Goal: Task Accomplishment & Management: Manage account settings

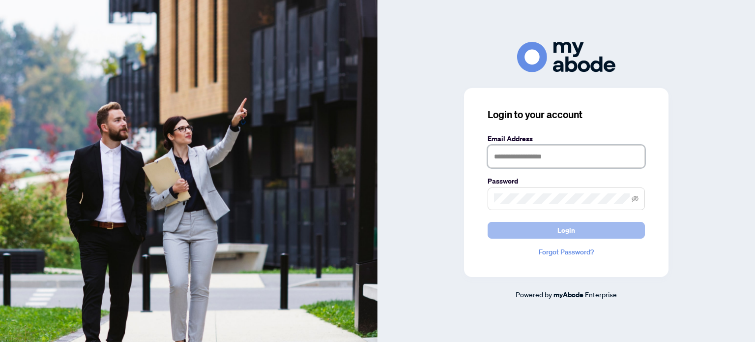
type input "**********"
click at [533, 230] on button "Login" at bounding box center [566, 230] width 157 height 17
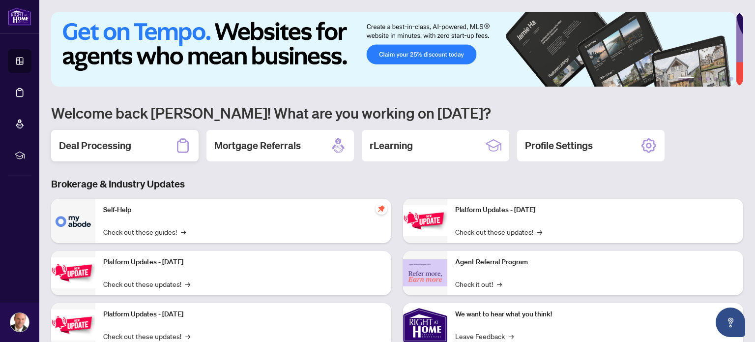
click at [106, 140] on h2 "Deal Processing" at bounding box center [95, 146] width 72 height 14
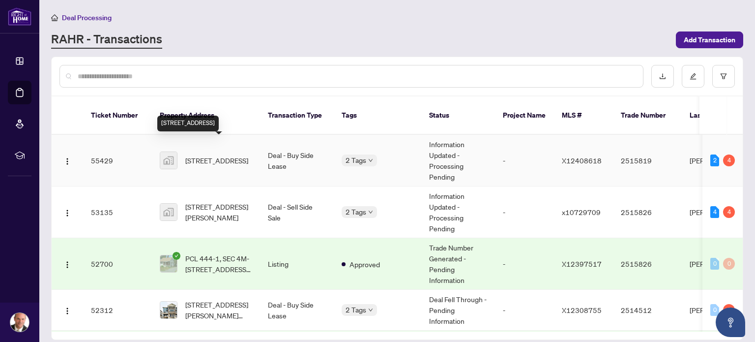
click at [208, 155] on span "[STREET_ADDRESS]" at bounding box center [216, 160] width 63 height 11
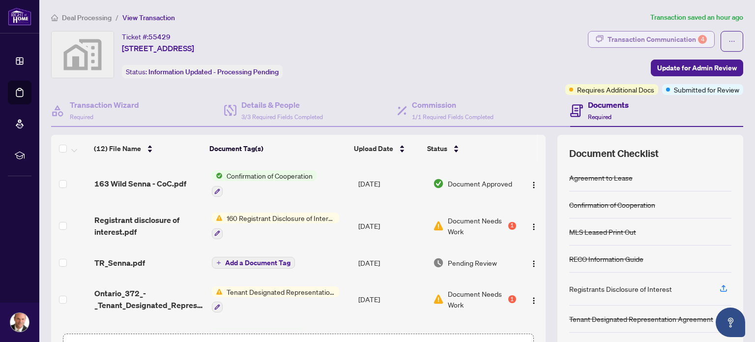
click at [653, 31] on div "Transaction Communication 4" at bounding box center [657, 39] width 99 height 16
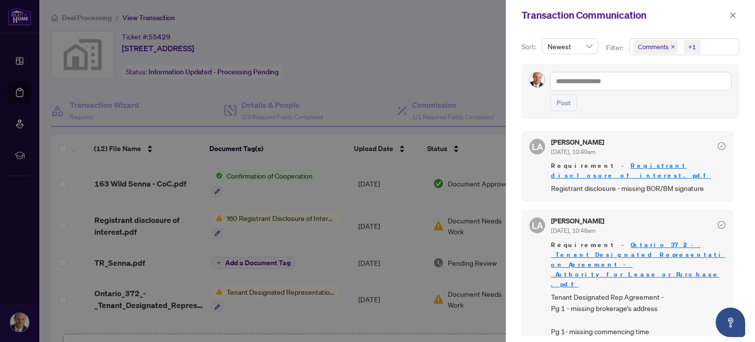
click at [639, 163] on link "Registrant disclosure of interest.pdf" at bounding box center [631, 170] width 160 height 18
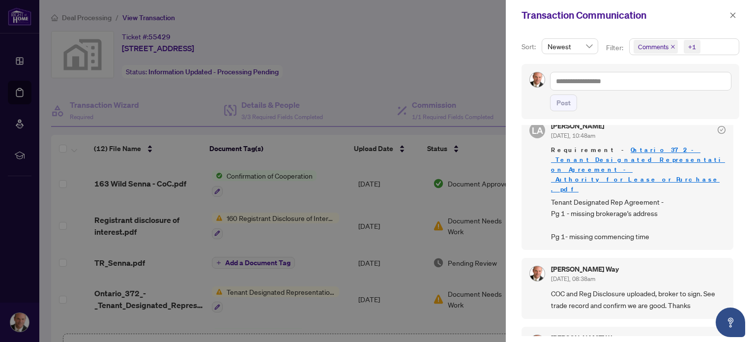
scroll to position [96, 0]
click at [347, 63] on div at bounding box center [377, 171] width 755 height 342
click at [732, 15] on icon "close" at bounding box center [733, 15] width 7 height 7
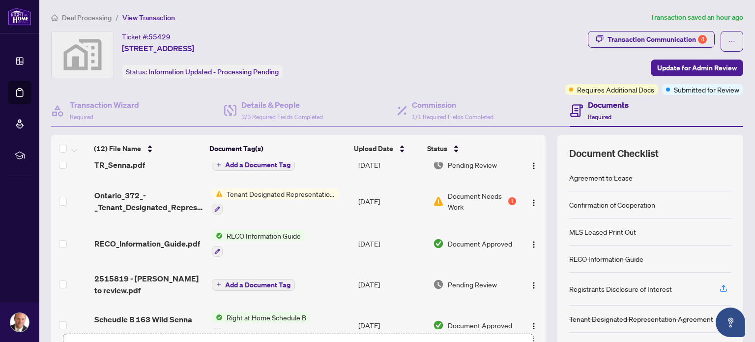
scroll to position [98, 0]
click at [645, 35] on div "Transaction Communication 4" at bounding box center [657, 39] width 99 height 16
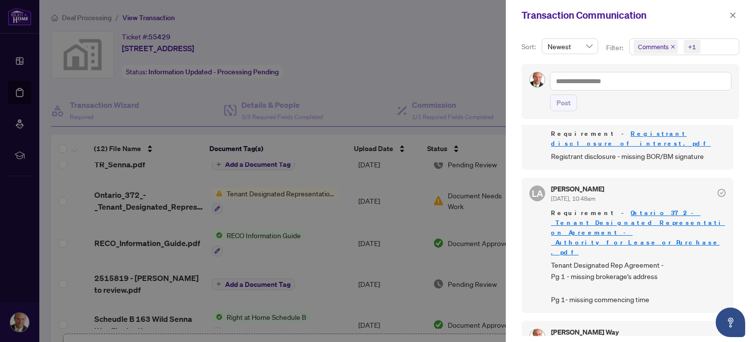
scroll to position [32, 0]
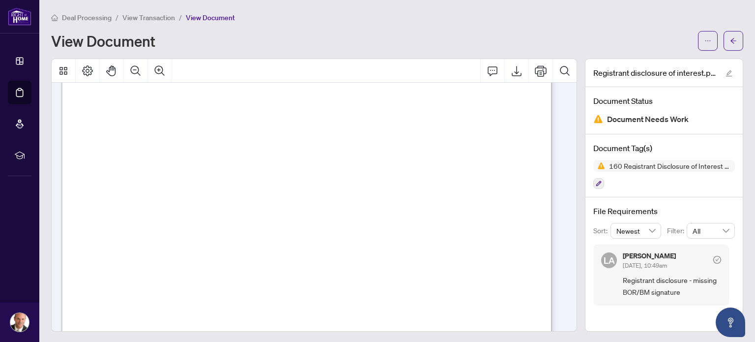
scroll to position [14, 0]
click at [62, 70] on icon "Thumbnails" at bounding box center [64, 71] width 12 height 12
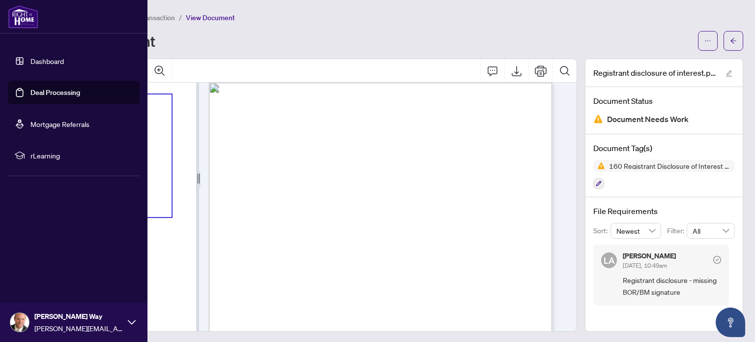
click at [30, 93] on link "Deal Processing" at bounding box center [55, 92] width 50 height 9
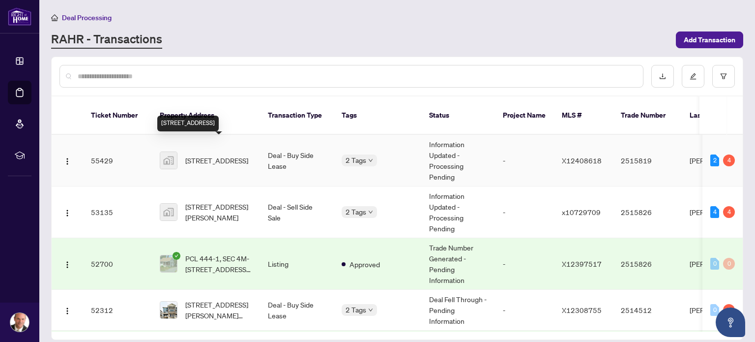
click at [218, 155] on span "[STREET_ADDRESS]" at bounding box center [216, 160] width 63 height 11
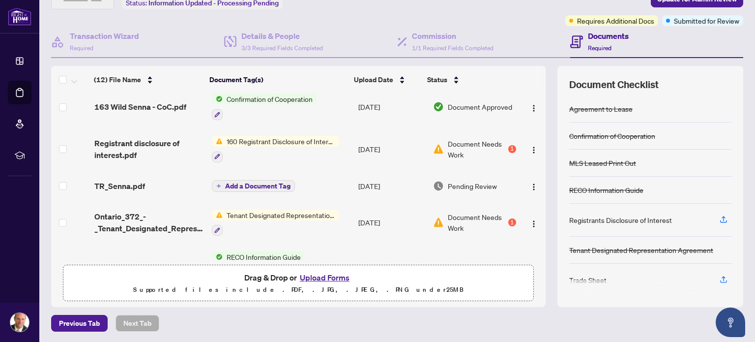
scroll to position [8, 0]
click at [269, 139] on span "160 Registrant Disclosure of Interest - Acquisition ofProperty" at bounding box center [281, 140] width 117 height 11
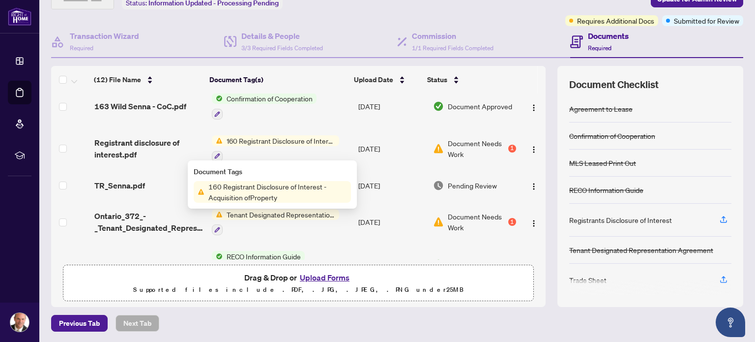
click at [279, 209] on span "Tenant Designated Representation Agreement" at bounding box center [281, 214] width 117 height 11
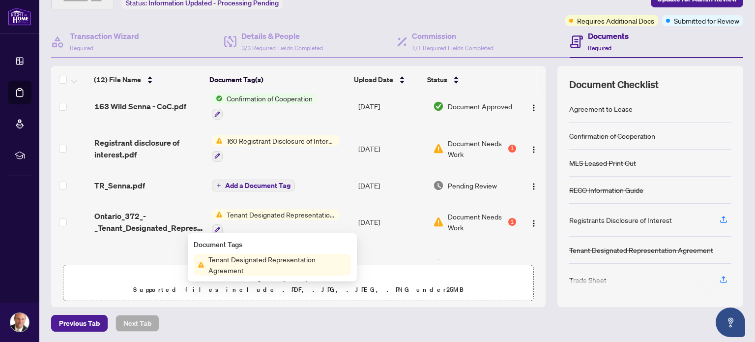
click at [228, 263] on span "Tenant Designated Representation Agreement" at bounding box center [278, 265] width 147 height 22
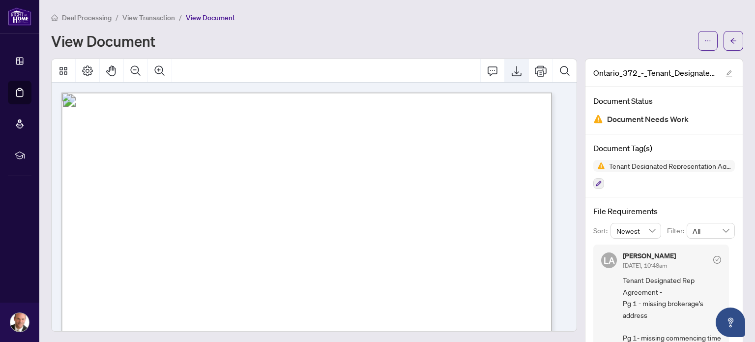
click at [511, 69] on icon "Export" at bounding box center [517, 71] width 12 height 12
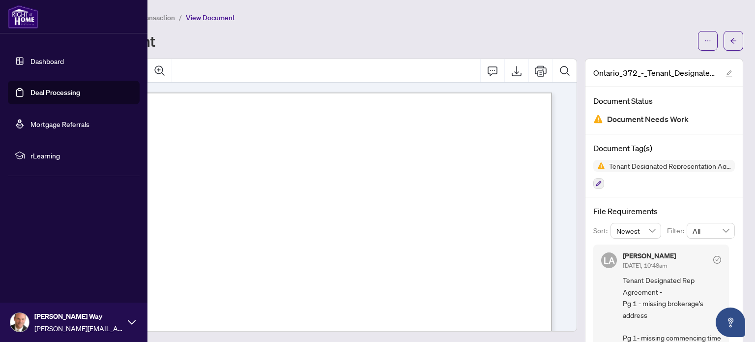
click at [30, 93] on link "Deal Processing" at bounding box center [55, 92] width 50 height 9
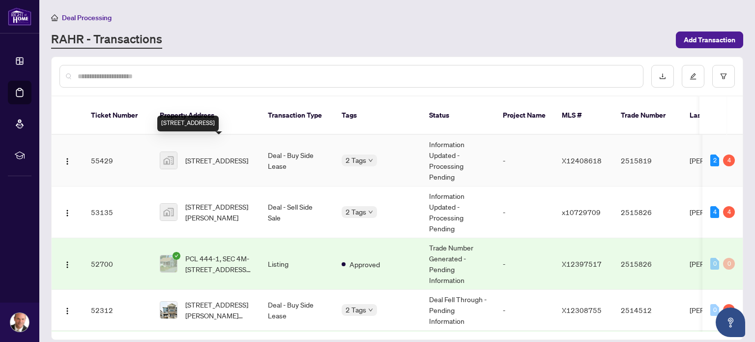
click at [204, 155] on span "[STREET_ADDRESS]" at bounding box center [216, 160] width 63 height 11
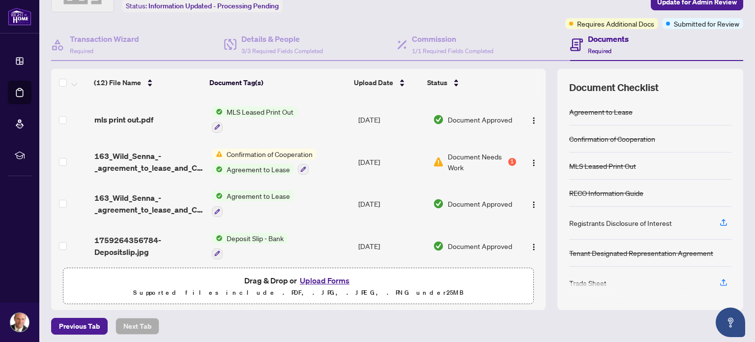
scroll to position [69, 0]
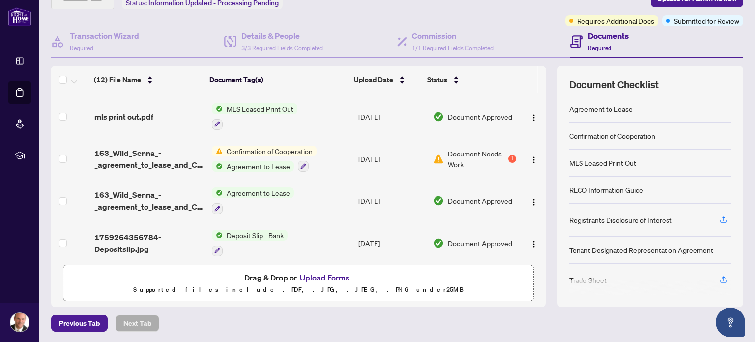
click at [342, 272] on button "Upload Forms" at bounding box center [325, 277] width 56 height 13
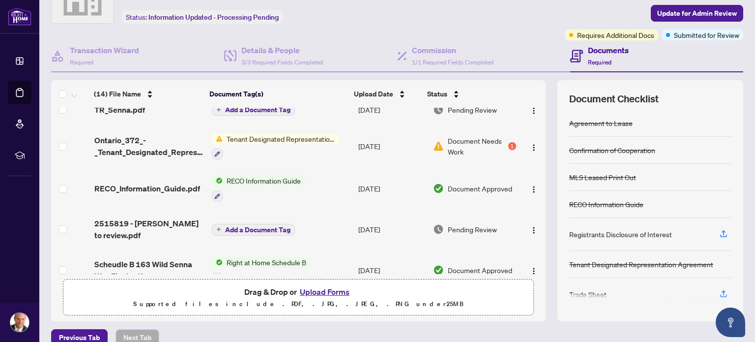
scroll to position [0, 0]
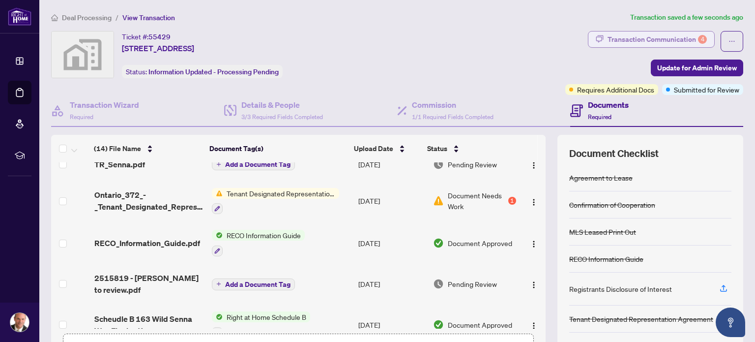
click at [647, 41] on div "Transaction Communication 4" at bounding box center [657, 39] width 99 height 16
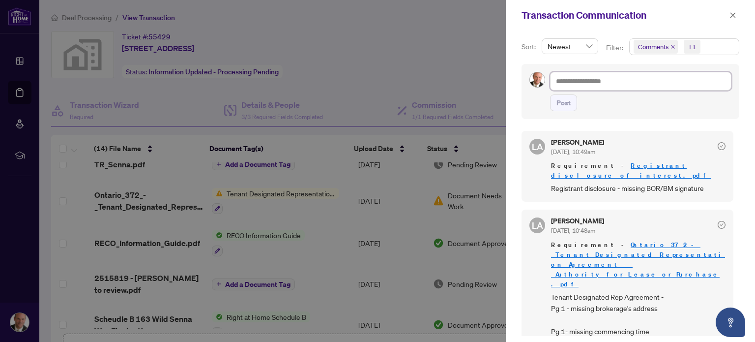
click at [568, 82] on textarea at bounding box center [640, 81] width 181 height 19
type textarea "*"
type textarea "**"
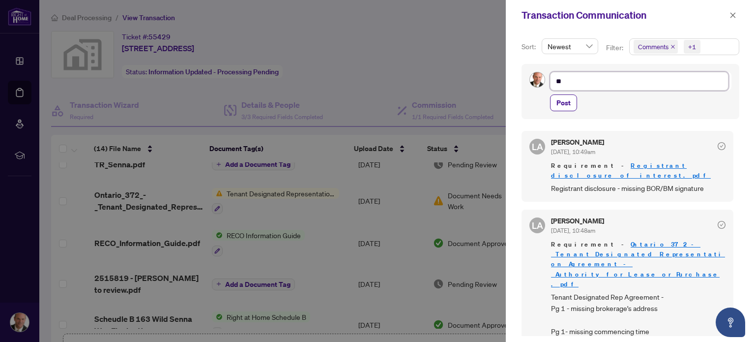
type textarea "***"
type textarea "****"
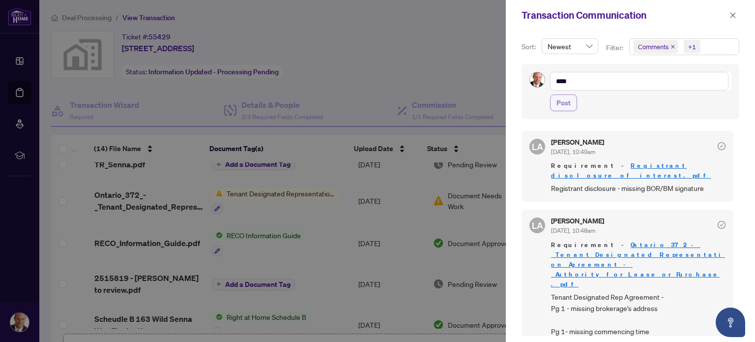
click at [556, 99] on button "Post" at bounding box center [563, 102] width 27 height 17
type textarea "**********"
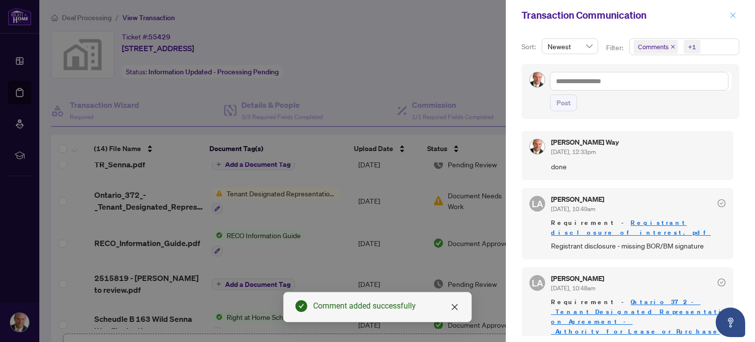
click at [732, 16] on icon "close" at bounding box center [733, 15] width 7 height 7
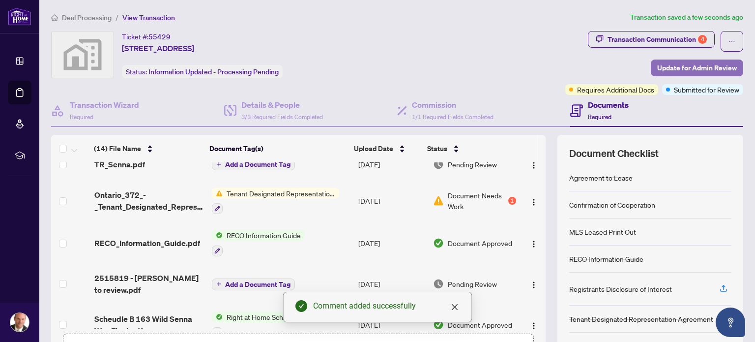
click at [657, 64] on span "Update for Admin Review" at bounding box center [697, 68] width 80 height 16
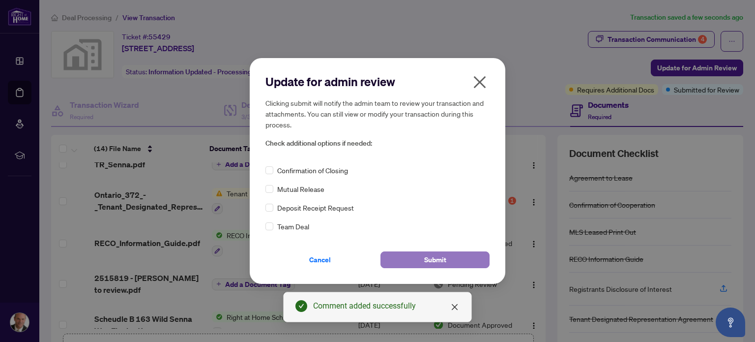
click at [453, 256] on button "Submit" at bounding box center [435, 259] width 109 height 17
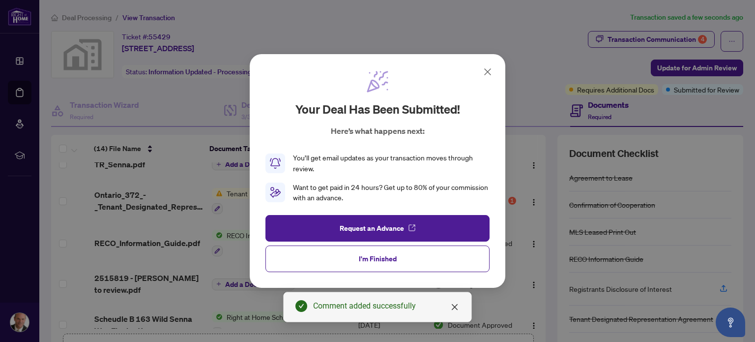
click at [393, 253] on span "I'm Finished" at bounding box center [378, 259] width 38 height 16
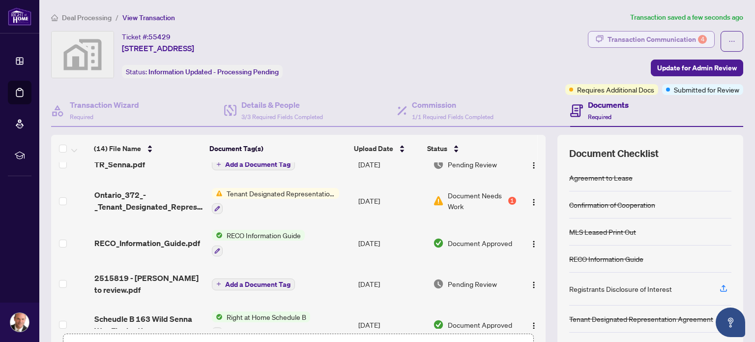
click at [610, 35] on div "Transaction Communication 4" at bounding box center [657, 39] width 99 height 16
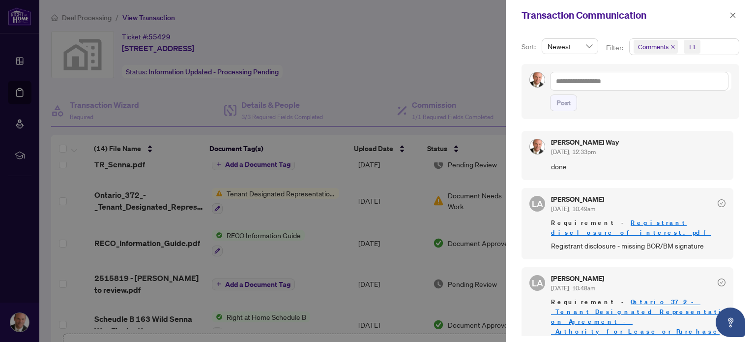
drag, startPoint x: 735, startPoint y: 12, endPoint x: 699, endPoint y: 24, distance: 37.8
click at [734, 12] on icon "close" at bounding box center [733, 15] width 7 height 7
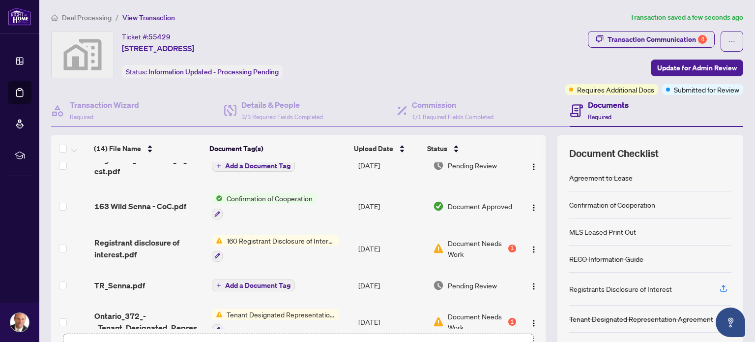
scroll to position [49, 0]
click at [148, 203] on span "163 Wild Senna - CoC.pdf" at bounding box center [140, 206] width 92 height 12
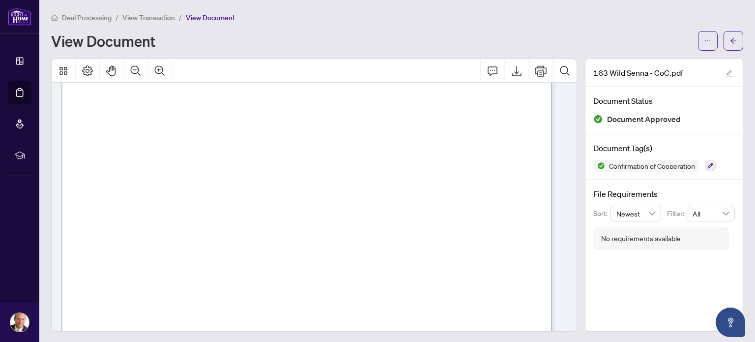
scroll to position [289, 0]
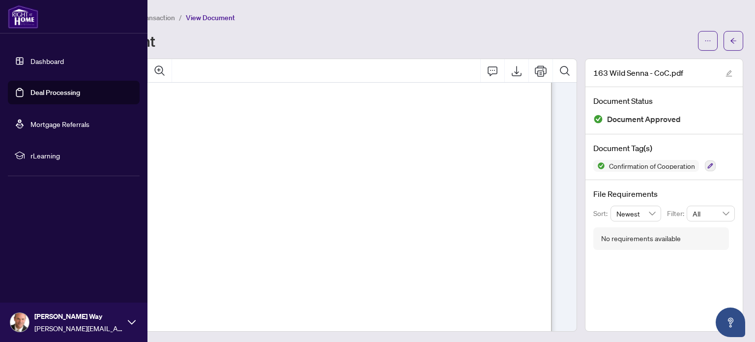
click at [37, 60] on link "Dashboard" at bounding box center [46, 61] width 33 height 9
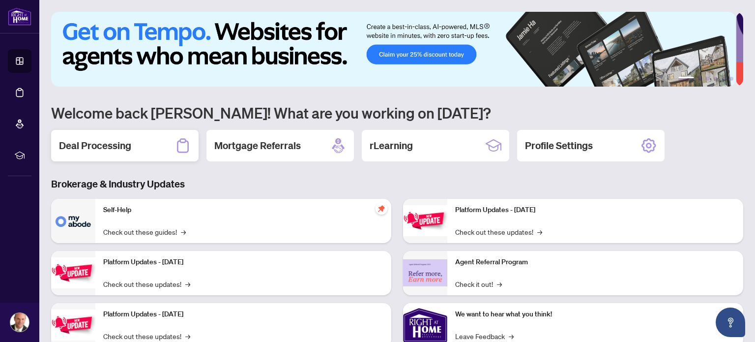
click at [128, 144] on h2 "Deal Processing" at bounding box center [95, 146] width 72 height 14
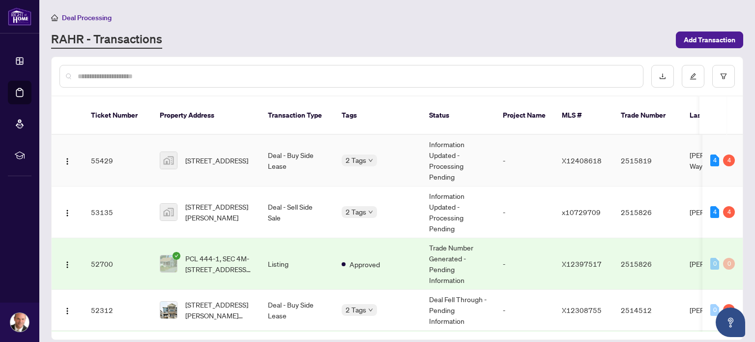
click at [222, 158] on span "[STREET_ADDRESS]" at bounding box center [216, 160] width 63 height 11
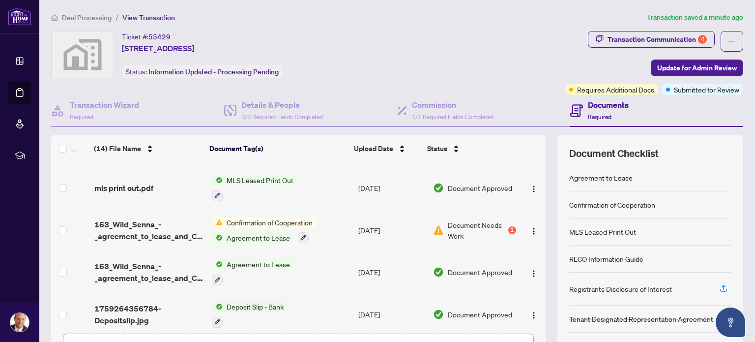
scroll to position [391, 0]
click at [530, 226] on img "button" at bounding box center [534, 230] width 8 height 8
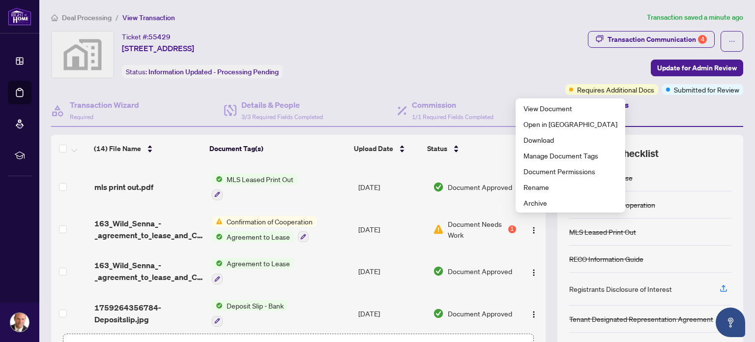
click at [339, 221] on td "Confirmation of Cooperation Agreement to Lease" at bounding box center [281, 229] width 147 height 42
